Goal: Task Accomplishment & Management: Complete application form

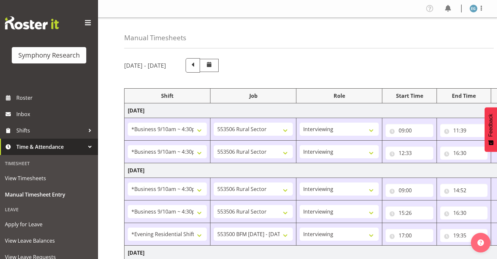
select select "26078"
select select "10587"
select select "26078"
select select "10587"
select select "26078"
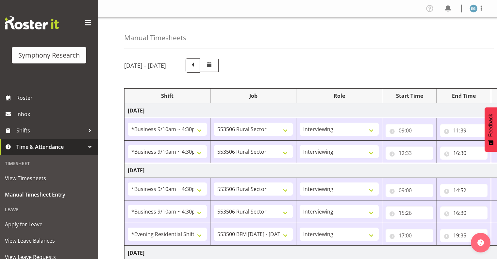
select select "10587"
select select "26078"
select select "10587"
select select "48116"
select select "10242"
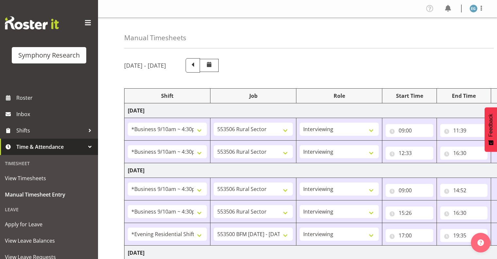
select select "26078"
select select "10587"
select select "26078"
select select "10587"
select select "48116"
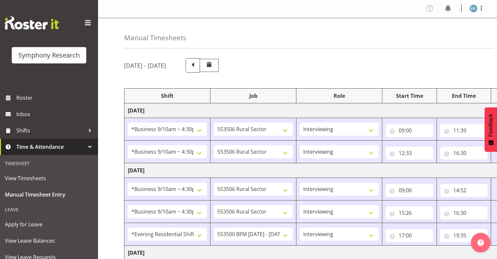
select select "10242"
select select "26078"
select select "10587"
select select "26078"
select select "10242"
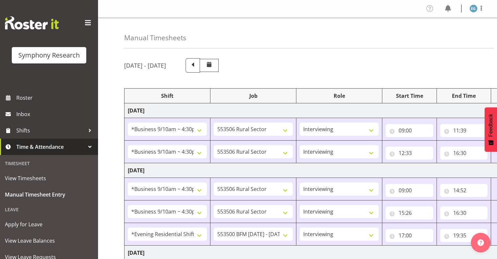
select select "26078"
select select "10587"
select select "26078"
select select "10587"
select select "26078"
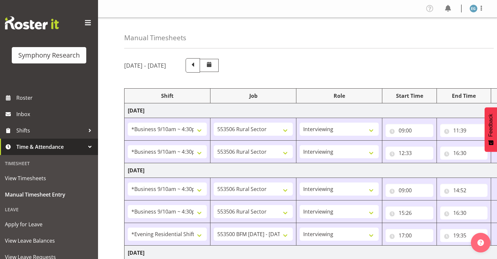
select select "10587"
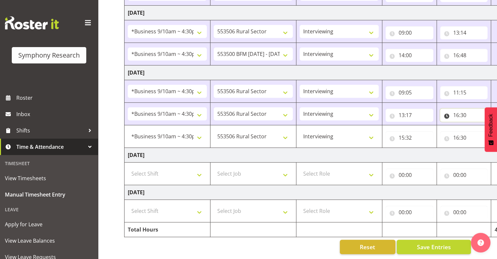
click at [457, 109] on input "16:30" at bounding box center [464, 114] width 48 height 13
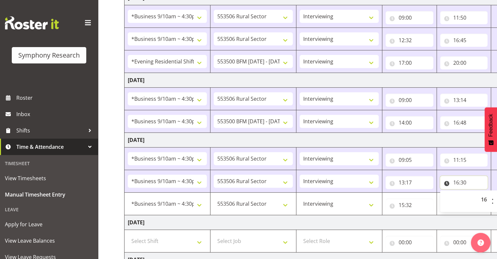
scroll to position [253, 0]
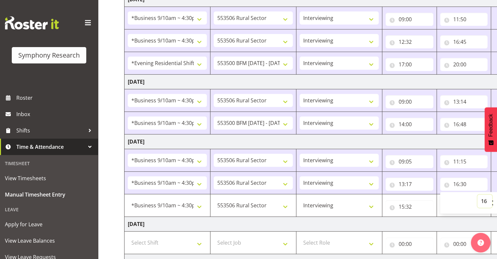
click at [486, 198] on select "00 01 02 03 04 05 06 07 08 09 10 11 12 13 14 15 16 17 18 19 20 21 22 23" at bounding box center [484, 200] width 15 height 13
select select "14"
click at [477, 194] on select "00 01 02 03 04 05 06 07 08 09 10 11 12 13 14 15 16 17 18 19 20 21 22 23" at bounding box center [484, 200] width 15 height 13
type input "14:30"
click at [466, 181] on input "14:30" at bounding box center [464, 183] width 48 height 13
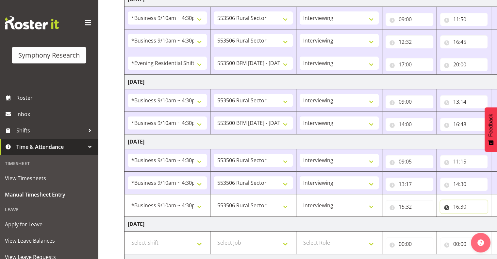
click at [465, 204] on input "16:30" at bounding box center [464, 206] width 48 height 13
click at [462, 180] on input "14:30" at bounding box center [464, 183] width 48 height 13
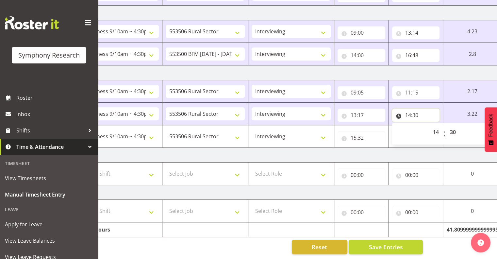
scroll to position [0, 85]
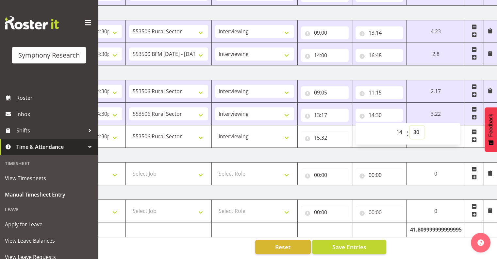
click at [417, 126] on select "00 01 02 03 04 05 06 07 08 09 10 11 12 13 14 15 16 17 18 19 20 21 22 23 24 25 2…" at bounding box center [416, 131] width 15 height 13
select select "0"
click at [409, 125] on select "00 01 02 03 04 05 06 07 08 09 10 11 12 13 14 15 16 17 18 19 20 21 22 23 24 25 2…" at bounding box center [416, 131] width 15 height 13
type input "14:00"
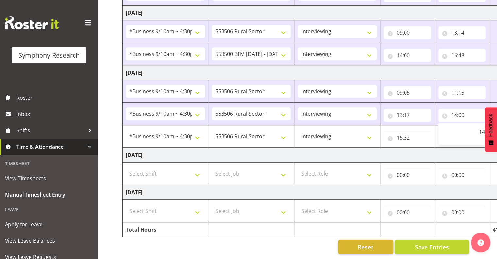
scroll to position [0, 0]
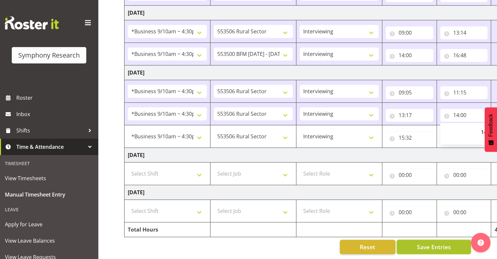
click at [428, 242] on span "Save Entries" at bounding box center [433, 246] width 34 height 8
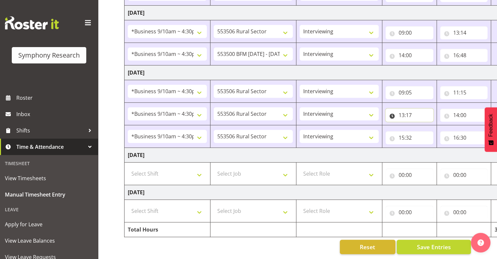
click at [405, 110] on input "13:17" at bounding box center [409, 114] width 48 height 13
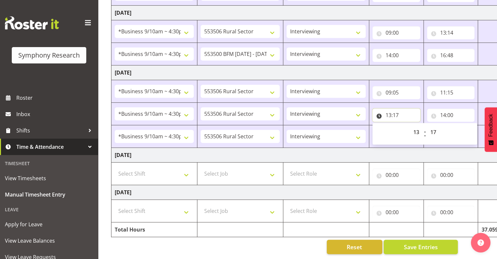
scroll to position [0, 85]
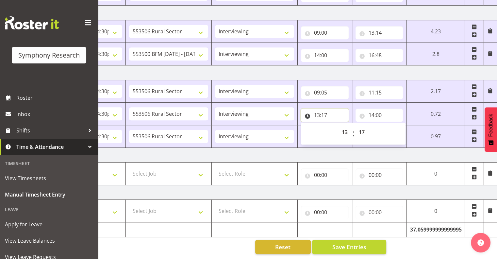
click at [321, 108] on input "13:17" at bounding box center [325, 114] width 48 height 13
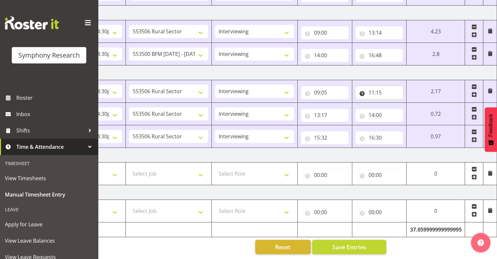
click at [375, 87] on input "11:15" at bounding box center [379, 92] width 48 height 13
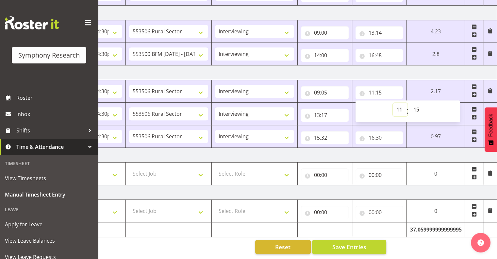
click at [398, 103] on select "00 01 02 03 04 05 06 07 08 09 10 11 12 13 14 15 16 17 18 19 20 21 22 23" at bounding box center [399, 109] width 15 height 13
select select "10"
click at [392, 103] on select "00 01 02 03 04 05 06 07 08 09 10 11 12 13 14 15 16 17 18 19 20 21 22 23" at bounding box center [399, 109] width 15 height 13
type input "10:15"
click at [417, 104] on select "00 01 02 03 04 05 06 07 08 09 10 11 12 13 14 15 16 17 18 19 20 21 22 23 24 25 2…" at bounding box center [416, 109] width 15 height 13
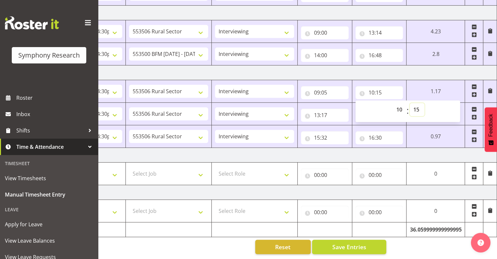
select select "59"
click at [411, 103] on select "00 01 02 03 04 05 06 07 08 09 10 11 12 13 14 15 16 17 18 19 20 21 22 23 24 25 2…" at bounding box center [416, 109] width 15 height 13
type input "10:59"
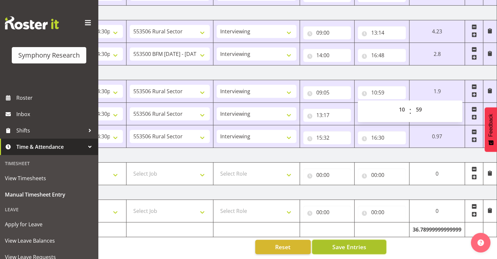
click at [360, 243] on span "Save Entries" at bounding box center [349, 246] width 34 height 8
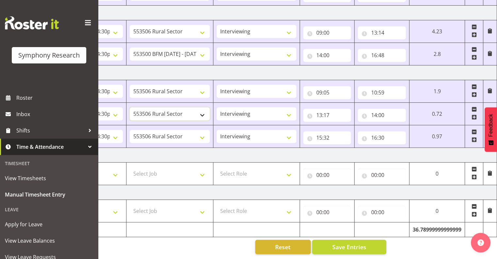
click at [202, 109] on select "550060 IF Admin 553492 World Poll Aus Wave 2 Main 2025 553493 World Poll NZ Wav…" at bounding box center [170, 113] width 80 height 13
select select "10242"
click at [130, 107] on select "550060 IF Admin 553492 World Poll Aus Wave 2 Main 2025 553493 World Poll NZ Wav…" at bounding box center [170, 113] width 80 height 13
click at [326, 108] on input "13:17" at bounding box center [327, 114] width 48 height 13
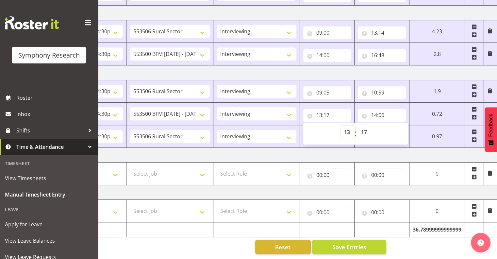
click at [345, 126] on select "00 01 02 03 04 05 06 07 08 09 10 11 12 13 14 15 16 17 18 19 20 21 22 23" at bounding box center [347, 131] width 15 height 13
select select "11"
click at [340, 125] on select "00 01 02 03 04 05 06 07 08 09 10 11 12 13 14 15 16 17 18 19 20 21 22 23" at bounding box center [347, 131] width 15 height 13
type input "11:17"
click at [362, 125] on select "00 01 02 03 04 05 06 07 08 09 10 11 12 13 14 15 16 17 18 19 20 21 22 23 24 25 2…" at bounding box center [364, 131] width 15 height 13
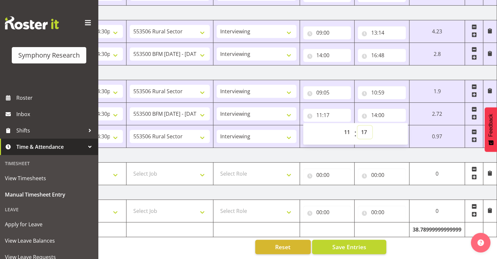
select select "0"
click at [357, 125] on select "00 01 02 03 04 05 06 07 08 09 10 11 12 13 14 15 16 17 18 19 20 21 22 23 24 25 2…" at bounding box center [364, 131] width 15 height 13
type input "11:00"
click at [380, 108] on input "14:00" at bounding box center [382, 114] width 48 height 13
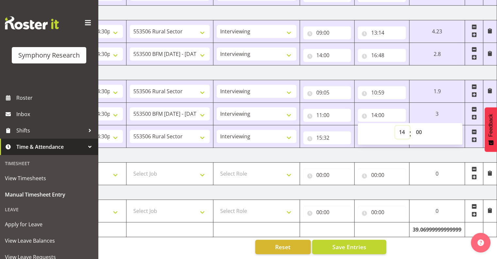
click at [403, 125] on select "00 01 02 03 04 05 06 07 08 09 10 11 12 13 14 15 16 17 18 19 20 21 22 23" at bounding box center [402, 131] width 15 height 13
select select "12"
click at [395, 125] on select "00 01 02 03 04 05 06 07 08 09 10 11 12 13 14 15 16 17 18 19 20 21 22 23" at bounding box center [402, 131] width 15 height 13
type input "12:00"
click at [416, 126] on select "00 01 02 03 04 05 06 07 08 09 10 11 12 13 14 15 16 17 18 19 20 21 22 23 24 25 2…" at bounding box center [419, 131] width 15 height 13
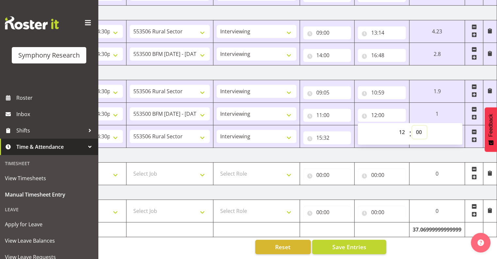
select select "15"
click at [412, 125] on select "00 01 02 03 04 05 06 07 08 09 10 11 12 13 14 15 16 17 18 19 20 21 22 23 24 25 2…" at bounding box center [419, 131] width 15 height 13
type input "12:15"
click at [341, 242] on span "Save Entries" at bounding box center [349, 246] width 34 height 8
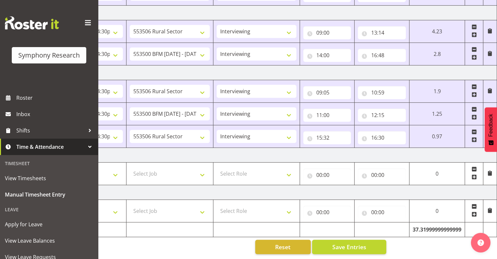
drag, startPoint x: 473, startPoint y: 133, endPoint x: 474, endPoint y: 136, distance: 3.3
click at [473, 137] on span at bounding box center [473, 139] width 5 height 5
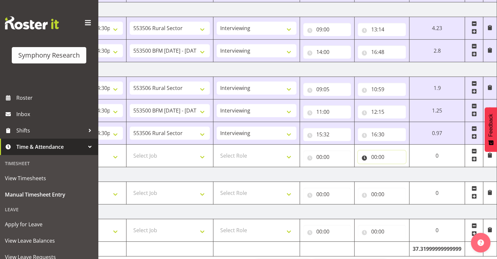
click at [374, 154] on input "00:00" at bounding box center [382, 156] width 48 height 13
click at [400, 169] on select "00 01 02 03 04 05 06 07 08 09 10 11 12 13 14 15 16 17 18 19 20 21 22 23" at bounding box center [402, 173] width 15 height 13
select select "16"
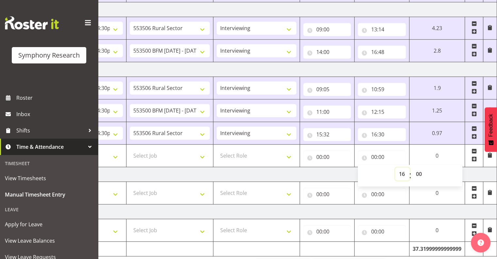
click at [395, 167] on select "00 01 02 03 04 05 06 07 08 09 10 11 12 13 14 15 16 17 18 19 20 21 22 23" at bounding box center [402, 173] width 15 height 13
type input "16:00"
click at [417, 172] on select "00 01 02 03 04 05 06 07 08 09 10 11 12 13 14 15 16 17 18 19 20 21 22 23 24 25 2…" at bounding box center [419, 173] width 15 height 13
select select "30"
click at [412, 167] on select "00 01 02 03 04 05 06 07 08 09 10 11 12 13 14 15 16 17 18 19 20 21 22 23 24 25 2…" at bounding box center [419, 173] width 15 height 13
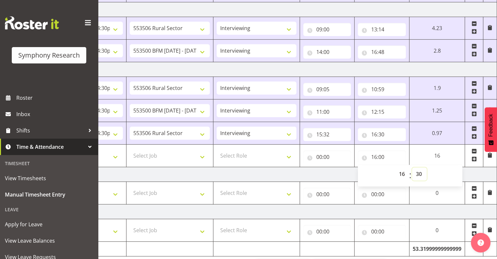
type input "16:30"
click at [318, 155] on input "00:00" at bounding box center [327, 156] width 48 height 13
click at [346, 171] on select "00 01 02 03 04 05 06 07 08 09 10 11 12 13 14 15 16 17 18 19 20 21 22 23" at bounding box center [347, 173] width 15 height 13
click at [347, 171] on select "00 01 02 03 04 05 06 07 08 09 10 11 12 13 14 15 16 17 18 19 20 21 22 23" at bounding box center [347, 173] width 15 height 13
click at [347, 170] on select "00 01 02 03 04 05 06 07 08 09 10 11 12 13 14 15 16 17 18 19 20 21 22 23" at bounding box center [347, 173] width 15 height 13
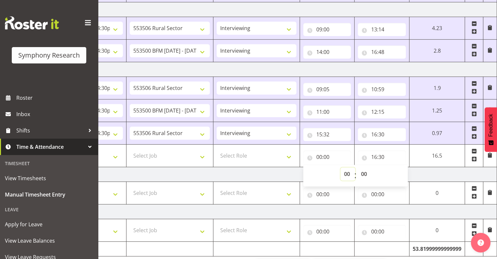
select select "15"
click at [340, 167] on select "00 01 02 03 04 05 06 07 08 09 10 11 12 13 14 15 16 17 18 19 20 21 22 23" at bounding box center [347, 173] width 15 height 13
type input "15:00"
click at [364, 171] on select "00 01 02 03 04 05 06 07 08 09 10 11 12 13 14 15 16 17 18 19 20 21 22 23 24 25 2…" at bounding box center [364, 173] width 15 height 13
select select "32"
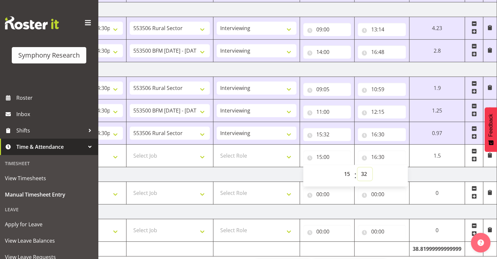
click at [357, 167] on select "00 01 02 03 04 05 06 07 08 09 10 11 12 13 14 15 16 17 18 19 20 21 22 23 24 25 2…" at bounding box center [364, 173] width 15 height 13
type input "15:32"
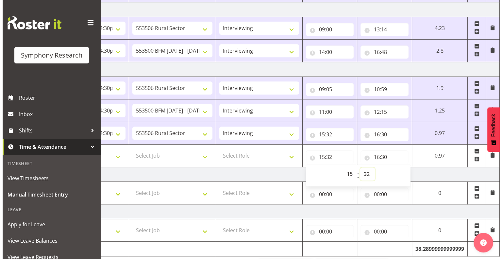
scroll to position [347, 0]
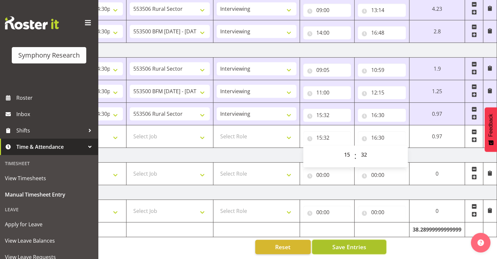
click at [350, 242] on span "Save Entries" at bounding box center [349, 246] width 34 height 8
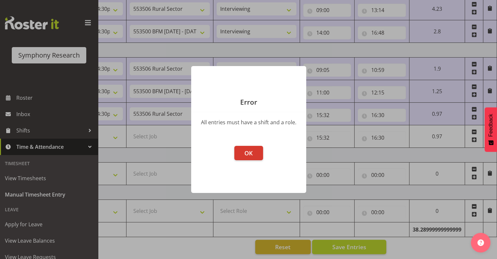
scroll to position [0, 80]
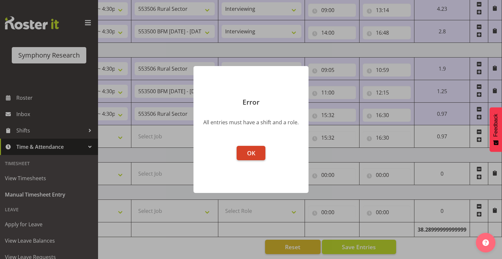
click at [251, 153] on span "OK" at bounding box center [251, 153] width 8 height 8
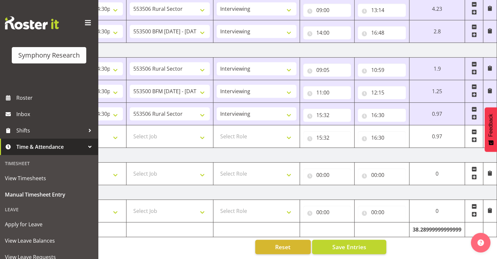
scroll to position [0, 0]
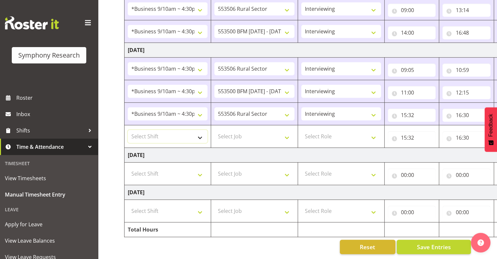
click at [200, 132] on select "Select Shift !!Weekend Residential (Roster IT Shift Label) *Business 9/10am ~ 4…" at bounding box center [168, 136] width 80 height 13
select select "26078"
click at [128, 130] on select "Select Shift !!Weekend Residential (Roster IT Shift Label) *Business 9/10am ~ 4…" at bounding box center [168, 136] width 80 height 13
click at [286, 132] on select "Select Job 550060 IF Admin 553492 World Poll Aus Wave 2 Main 2025 553493 World …" at bounding box center [254, 136] width 80 height 13
select select "10587"
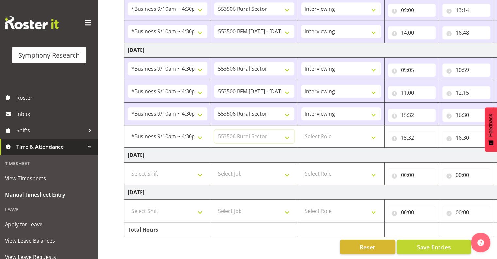
click at [214, 130] on select "Select Job 550060 IF Admin 553492 World Poll Aus Wave 2 Main 2025 553493 World …" at bounding box center [254, 136] width 80 height 13
click at [373, 130] on select "Select Role Interviewing Briefing" at bounding box center [341, 136] width 80 height 13
select select "47"
click at [301, 130] on select "Select Role Interviewing Briefing" at bounding box center [341, 136] width 80 height 13
click at [460, 110] on input "16:30" at bounding box center [466, 114] width 48 height 13
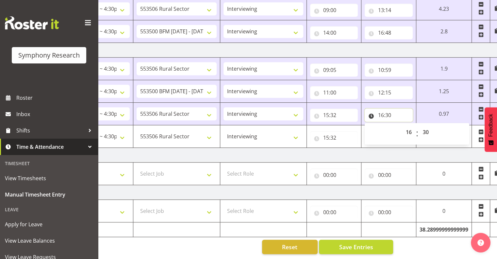
scroll to position [0, 85]
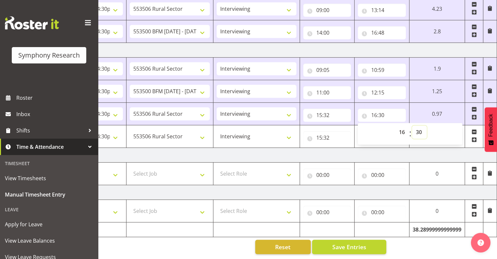
click at [418, 126] on select "00 01 02 03 04 05 06 07 08 09 10 11 12 13 14 15 16 17 18 19 20 21 22 23 24 25 2…" at bounding box center [419, 131] width 15 height 13
select select "5"
click at [412, 125] on select "00 01 02 03 04 05 06 07 08 09 10 11 12 13 14 15 16 17 18 19 20 21 22 23 24 25 2…" at bounding box center [419, 131] width 15 height 13
type input "16:05"
click at [392, 149] on td "[DATE]" at bounding box center [268, 155] width 457 height 15
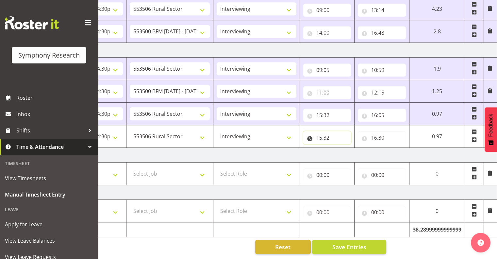
click at [322, 132] on input "15:32" at bounding box center [327, 137] width 48 height 13
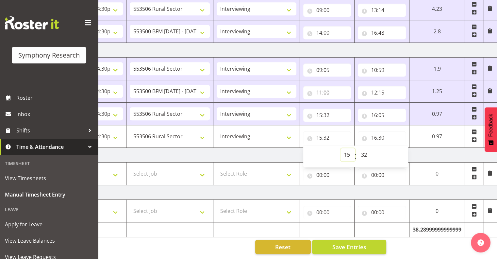
click at [346, 148] on select "00 01 02 03 04 05 06 07 08 09 10 11 12 13 14 15 16 17 18 19 20 21 22 23" at bounding box center [347, 154] width 15 height 13
select select "16"
click at [340, 148] on select "00 01 02 03 04 05 06 07 08 09 10 11 12 13 14 15 16 17 18 19 20 21 22 23" at bounding box center [347, 154] width 15 height 13
type input "16:32"
click at [363, 148] on select "00 01 02 03 04 05 06 07 08 09 10 11 12 13 14 15 16 17 18 19 20 21 22 23 24 25 2…" at bounding box center [364, 154] width 15 height 13
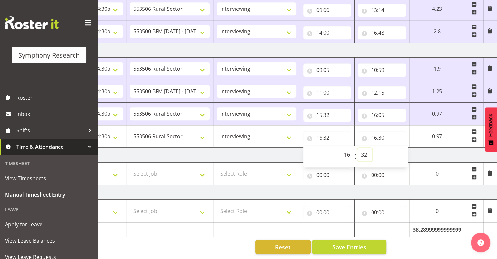
select select "10"
click at [357, 148] on select "00 01 02 03 04 05 06 07 08 09 10 11 12 13 14 15 16 17 18 19 20 21 22 23 24 25 2…" at bounding box center [364, 154] width 15 height 13
type input "16:10"
click at [335, 242] on span "Save Entries" at bounding box center [349, 246] width 34 height 8
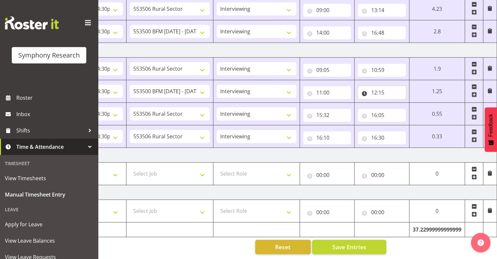
click at [377, 87] on input "12:15" at bounding box center [382, 92] width 48 height 13
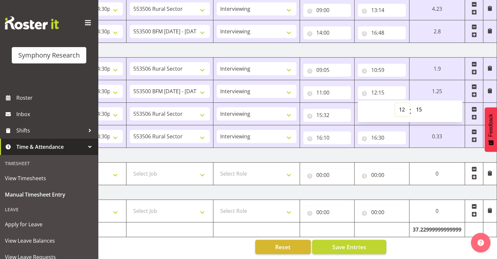
drag, startPoint x: 377, startPoint y: 87, endPoint x: 401, endPoint y: 106, distance: 30.6
click at [401, 106] on select "00 01 02 03 04 05 06 07 08 09 10 11 12 13 14 15 16 17 18 19 20 21 22 23" at bounding box center [402, 109] width 15 height 13
select select "15"
click at [395, 103] on select "00 01 02 03 04 05 06 07 08 09 10 11 12 13 14 15 16 17 18 19 20 21 22 23" at bounding box center [402, 109] width 15 height 13
type input "15:15"
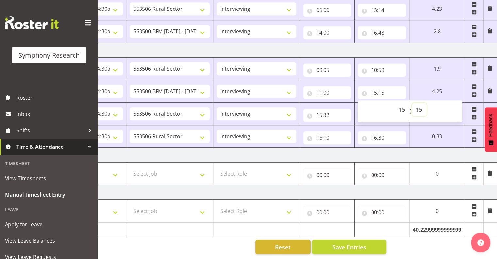
click at [417, 104] on select "00 01 02 03 04 05 06 07 08 09 10 11 12 13 14 15 16 17 18 19 20 21 22 23 24 25 2…" at bounding box center [419, 109] width 15 height 13
select select "30"
click at [412, 103] on select "00 01 02 03 04 05 06 07 08 09 10 11 12 13 14 15 16 17 18 19 20 21 22 23 24 25 2…" at bounding box center [419, 109] width 15 height 13
type input "15:30"
click at [353, 242] on span "Save Entries" at bounding box center [349, 246] width 34 height 8
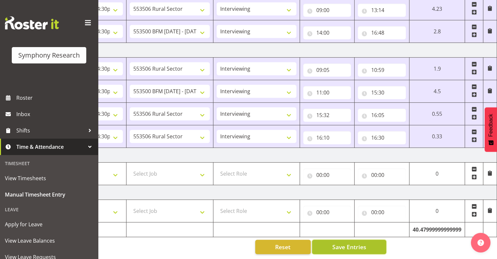
click at [349, 242] on span "Save Entries" at bounding box center [349, 246] width 34 height 8
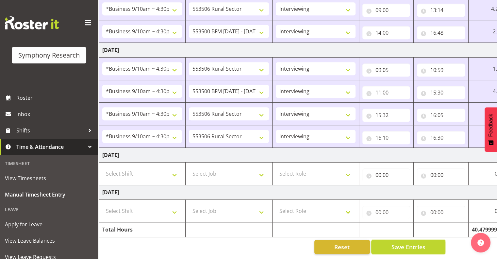
scroll to position [0, 0]
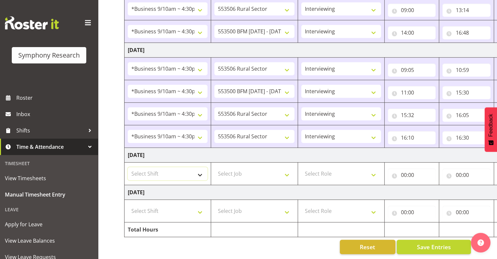
click at [200, 168] on select "Select Shift !!Weekend Residential (Roster IT Shift Label) *Business 9/10am ~ 4…" at bounding box center [168, 173] width 80 height 13
select select "17154"
click at [128, 167] on select "Select Shift !!Weekend Residential (Roster IT Shift Label) *Business 9/10am ~ 4…" at bounding box center [168, 173] width 80 height 13
click at [286, 168] on select "Select Job 550060 IF Admin 553492 World Poll Aus Wave 2 Main 2025 553493 World …" at bounding box center [254, 173] width 80 height 13
select select "10587"
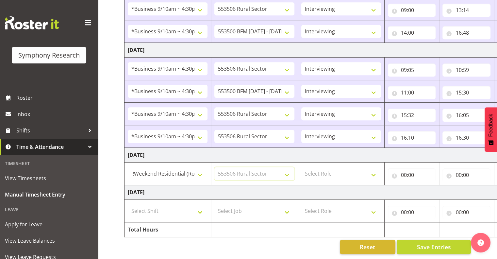
click at [214, 167] on select "Select Job 550060 IF Admin 553492 World Poll Aus Wave 2 Main 2025 553493 World …" at bounding box center [254, 173] width 80 height 13
click at [373, 168] on select "Select Role Interviewing Briefing" at bounding box center [341, 173] width 80 height 13
select select "47"
click at [301, 167] on select "Select Role Interviewing Briefing" at bounding box center [341, 173] width 80 height 13
click at [407, 170] on input "00:00" at bounding box center [412, 174] width 48 height 13
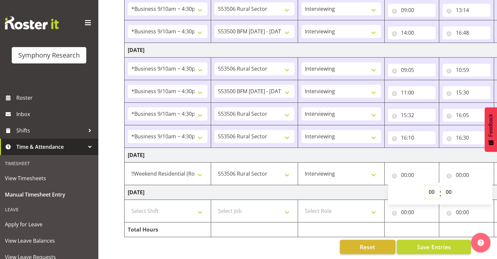
click at [429, 188] on select "00 01 02 03 04 05 06 07 08 09 10 11 12 13 14 15 16 17 18 19 20 21 22 23" at bounding box center [432, 191] width 15 height 13
select select "12"
click at [425, 185] on select "00 01 02 03 04 05 06 07 08 09 10 11 12 13 14 15 16 17 18 19 20 21 22 23" at bounding box center [432, 191] width 15 height 13
type input "12:00"
click at [468, 168] on input "00:00" at bounding box center [466, 174] width 48 height 13
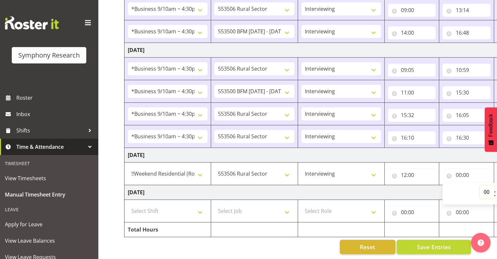
drag, startPoint x: 486, startPoint y: 183, endPoint x: 489, endPoint y: 187, distance: 5.3
click at [487, 185] on select "00 01 02 03 04 05 06 07 08 09 10 11 12 13 14 15 16 17 18 19 20 21 22 23" at bounding box center [486, 191] width 15 height 13
select select "15"
click at [479, 185] on select "00 01 02 03 04 05 06 07 08 09 10 11 12 13 14 15 16 17 18 19 20 21 22 23" at bounding box center [486, 191] width 15 height 13
type input "15:00"
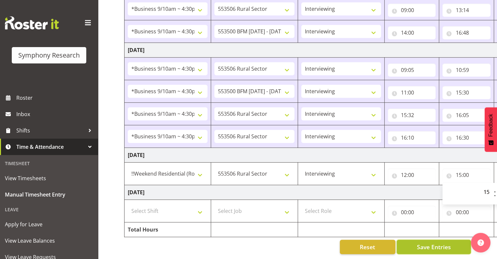
click at [437, 242] on span "Save Entries" at bounding box center [433, 246] width 34 height 8
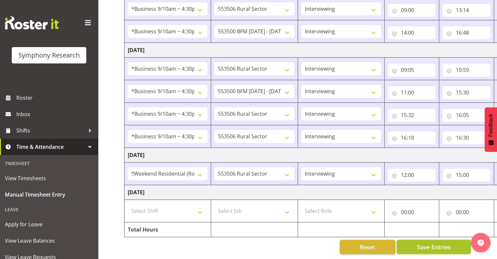
click at [423, 244] on span "Save Entries" at bounding box center [433, 246] width 34 height 8
